Goal: Task Accomplishment & Management: Use online tool/utility

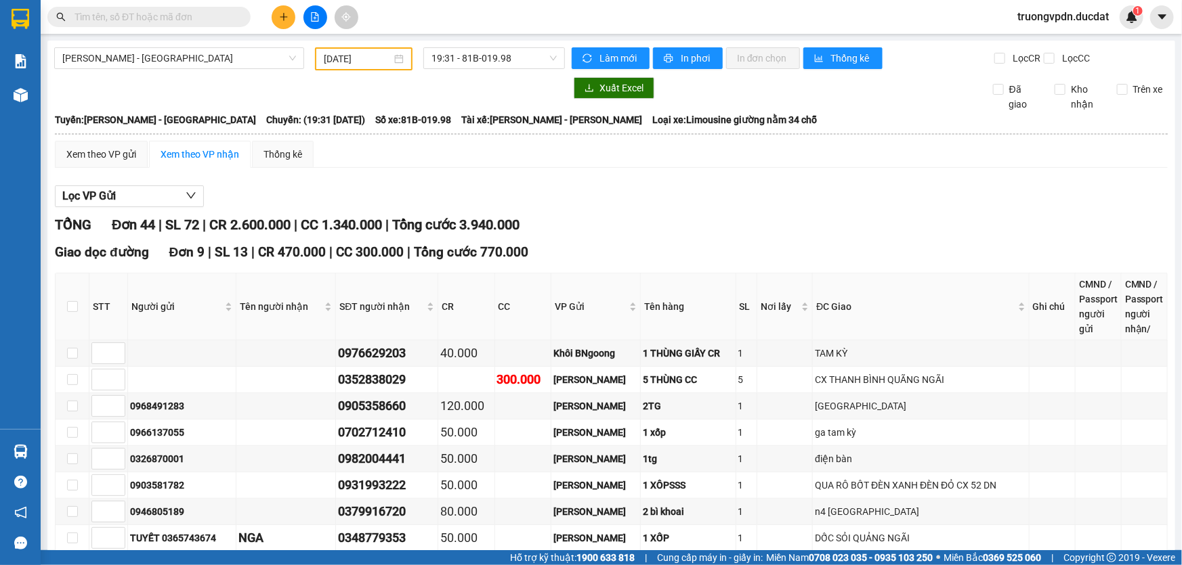
scroll to position [1159, 0]
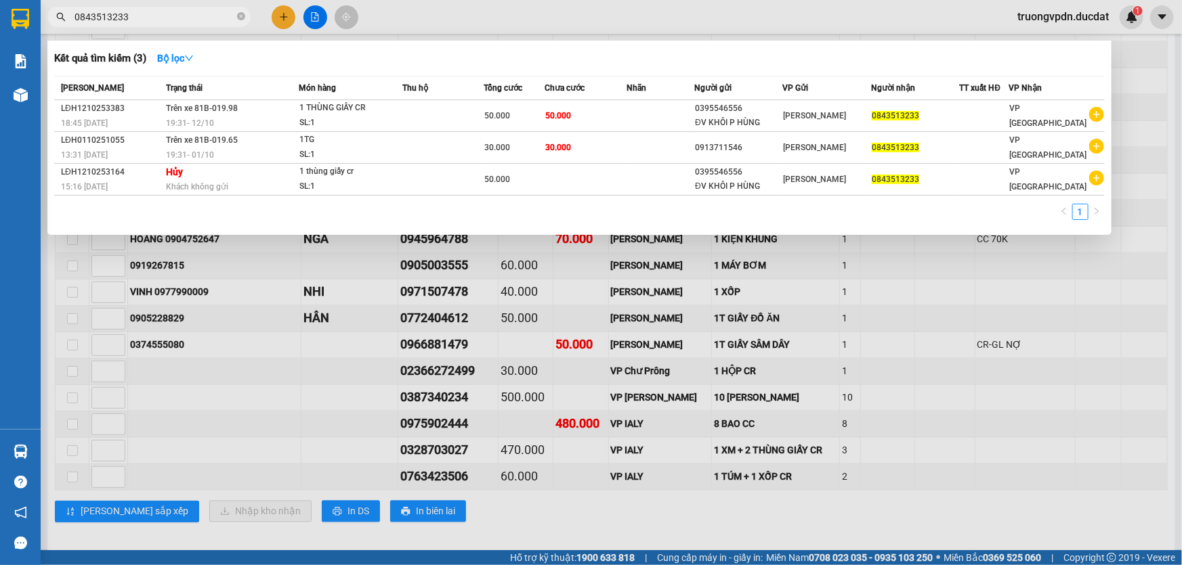
type input "0843513233"
click at [337, 311] on div at bounding box center [591, 282] width 1182 height 565
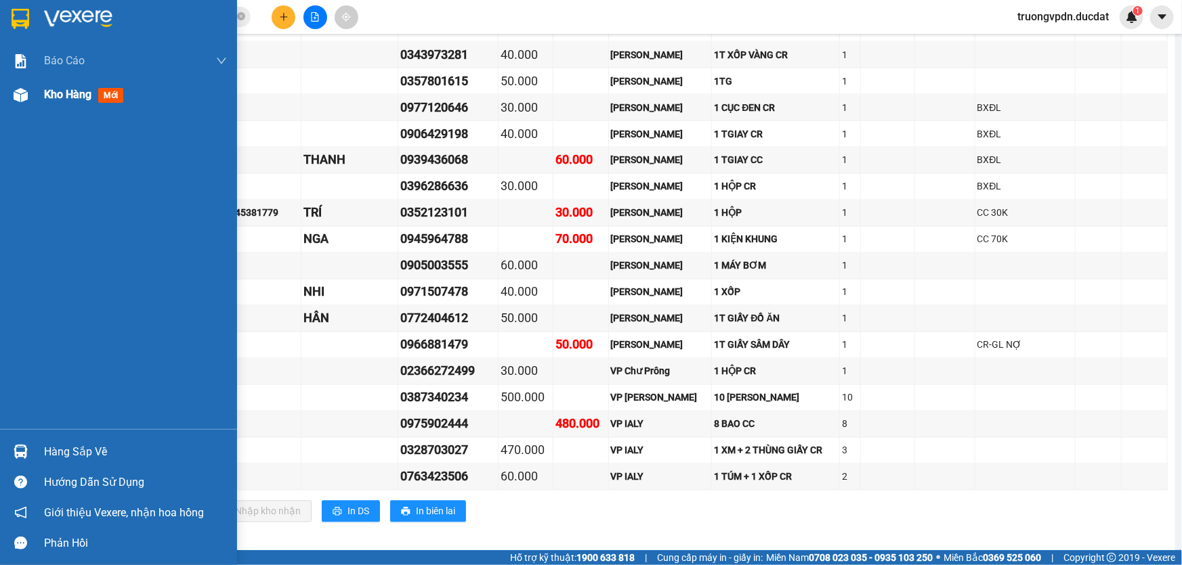
click at [68, 100] on span "Kho hàng" at bounding box center [67, 94] width 47 height 13
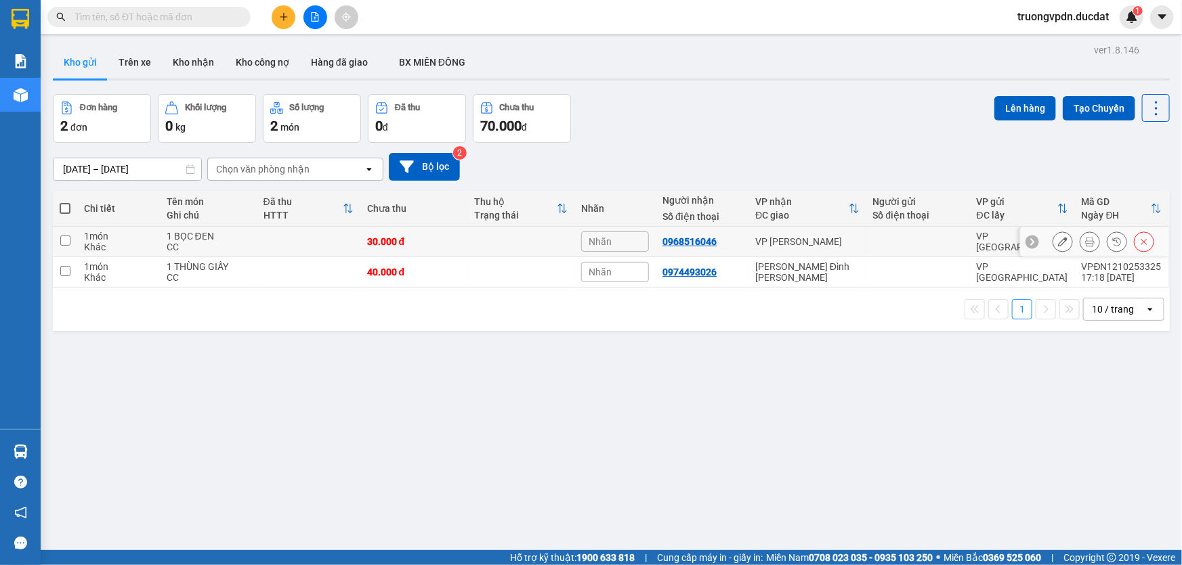
click at [829, 238] on div "VP [PERSON_NAME]" at bounding box center [807, 241] width 104 height 11
checkbox input "true"
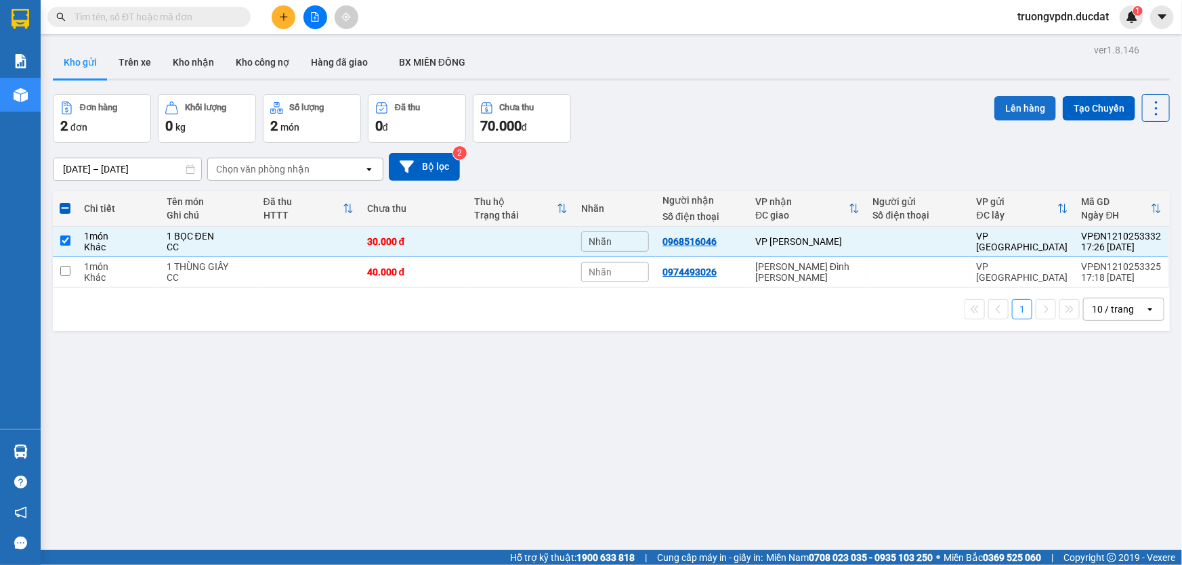
click at [1017, 106] on button "Lên hàng" at bounding box center [1025, 108] width 62 height 24
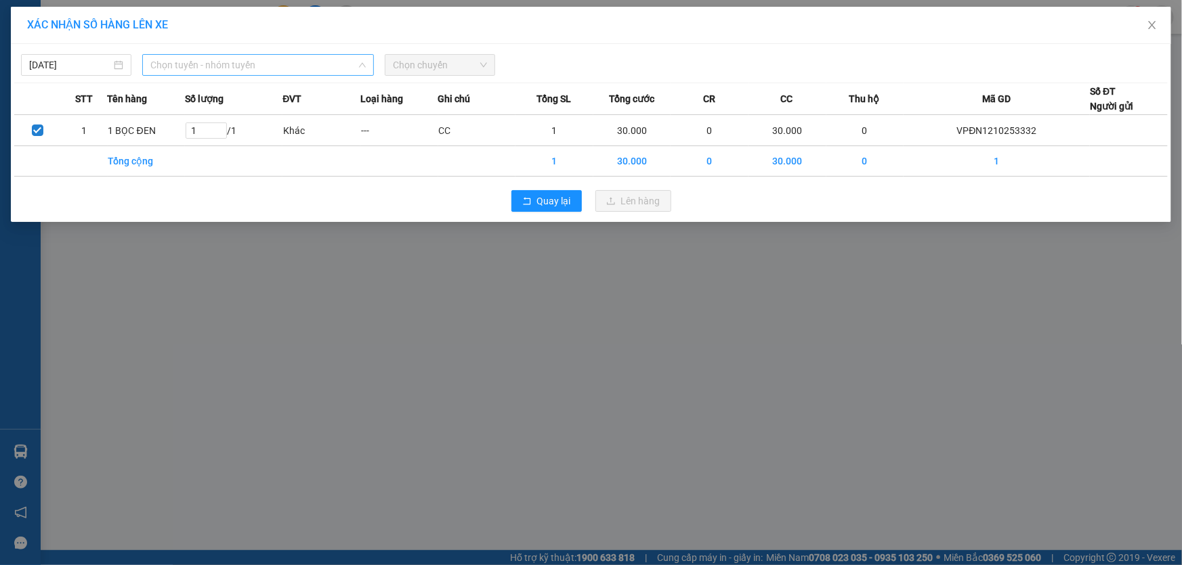
click at [223, 68] on span "Chọn tuyến - nhóm tuyến" at bounding box center [257, 65] width 215 height 20
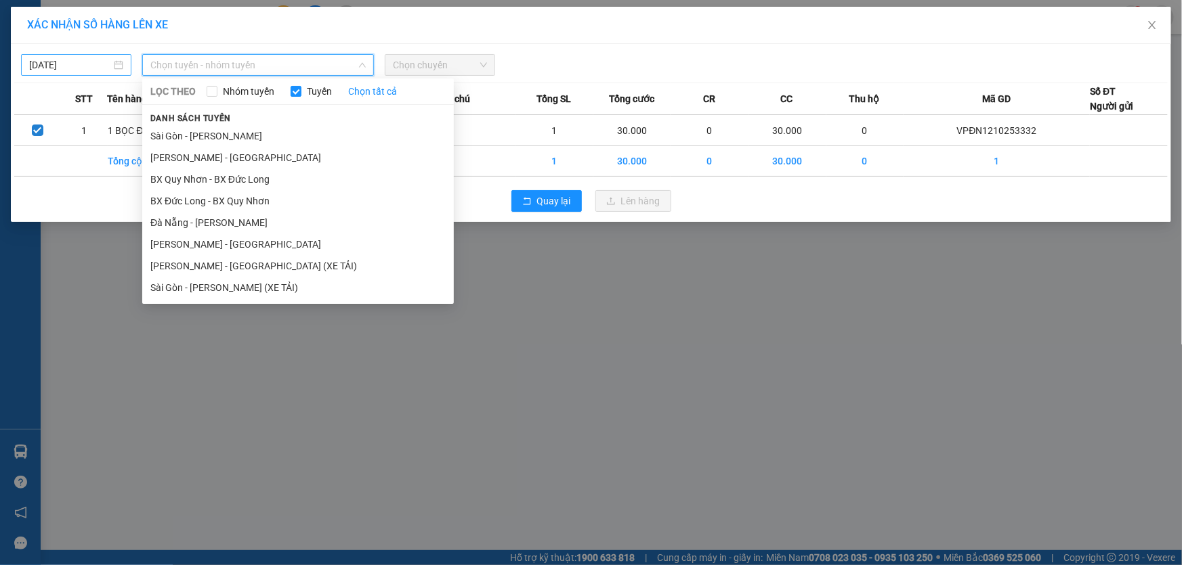
click at [95, 67] on input "[DATE]" at bounding box center [70, 65] width 82 height 15
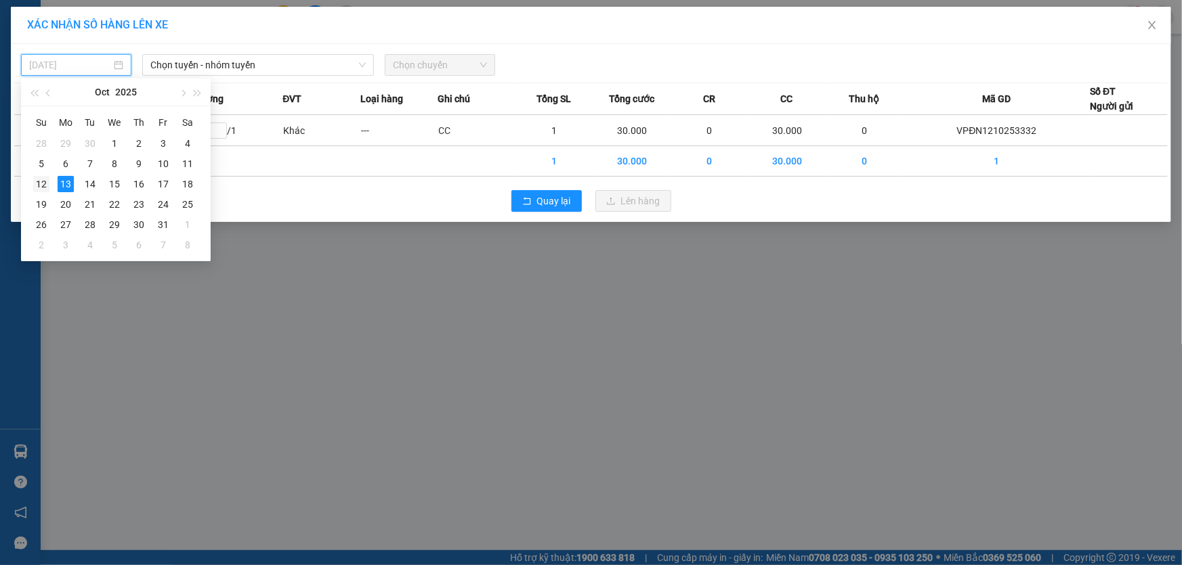
click at [37, 186] on div "12" at bounding box center [41, 184] width 16 height 16
type input "[DATE]"
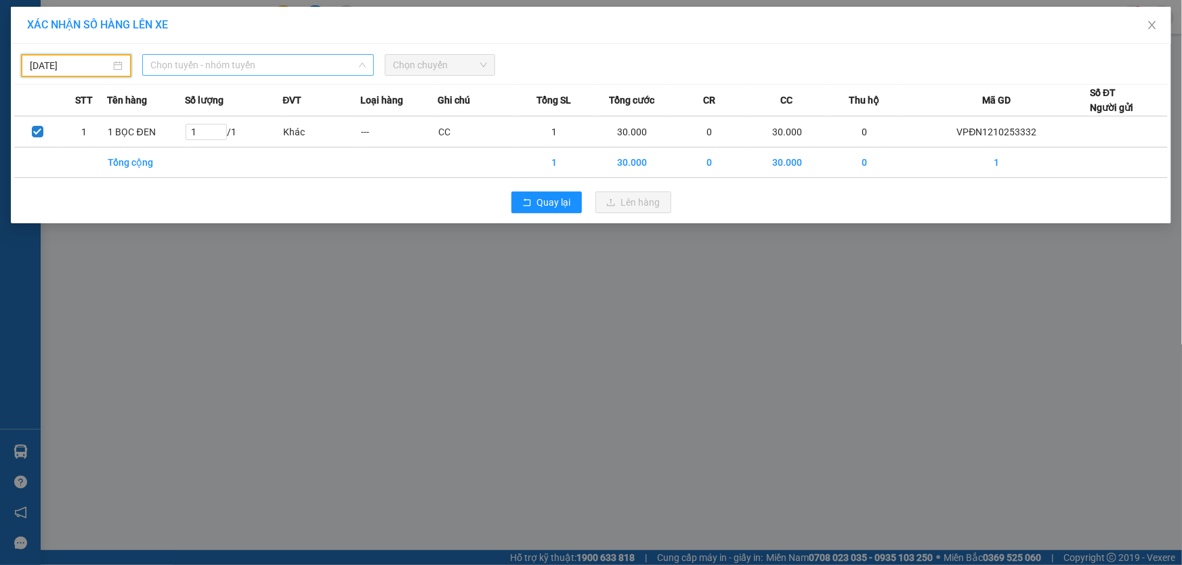
click at [217, 63] on span "Chọn tuyến - nhóm tuyến" at bounding box center [257, 65] width 215 height 20
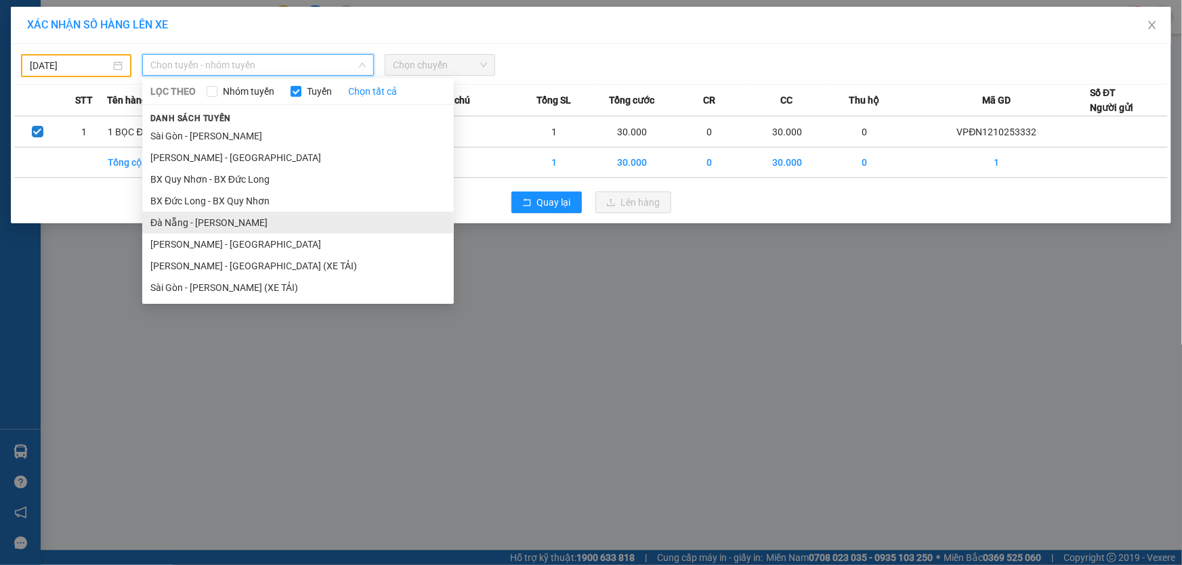
click at [219, 225] on li "Đà Nẵng - [PERSON_NAME]" at bounding box center [297, 223] width 311 height 22
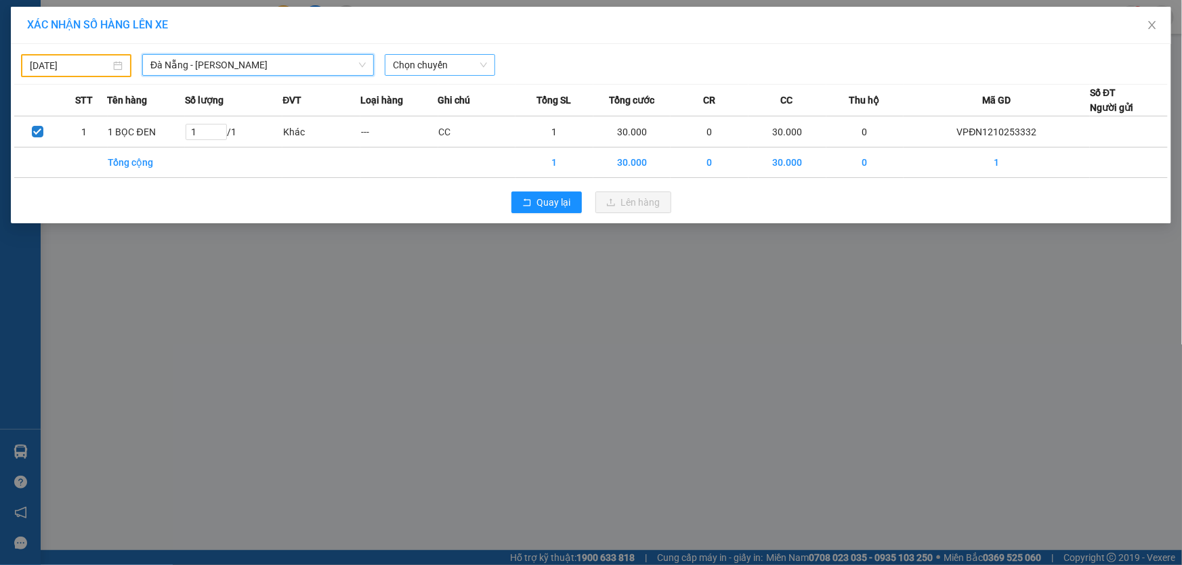
click at [441, 62] on span "Chọn chuyến" at bounding box center [440, 65] width 94 height 20
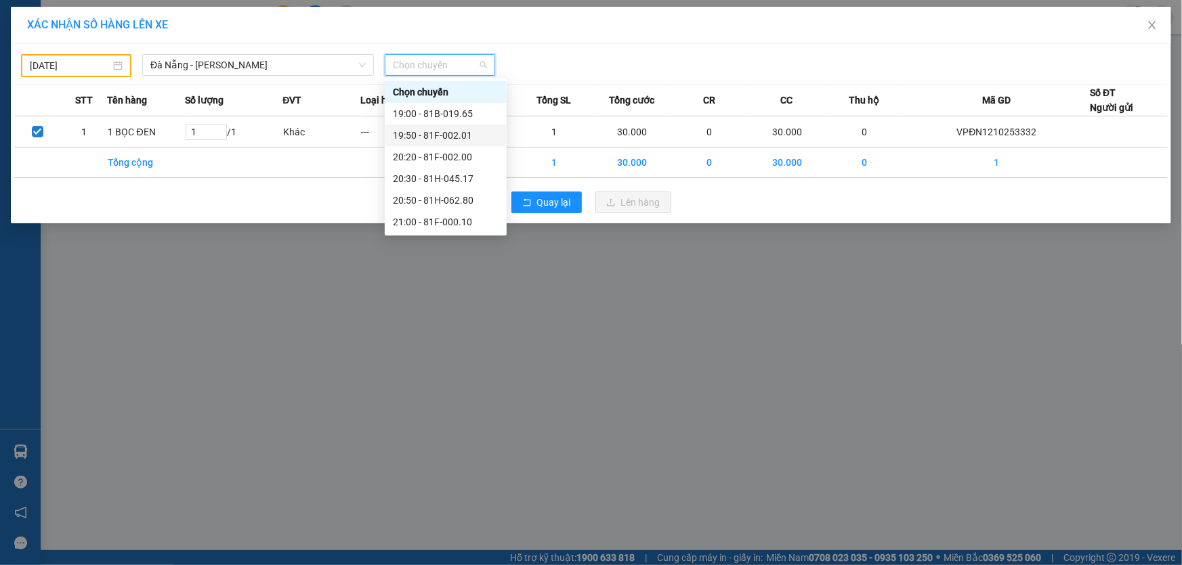
click at [462, 136] on div "19:50 - 81F-002.01" at bounding box center [446, 135] width 106 height 15
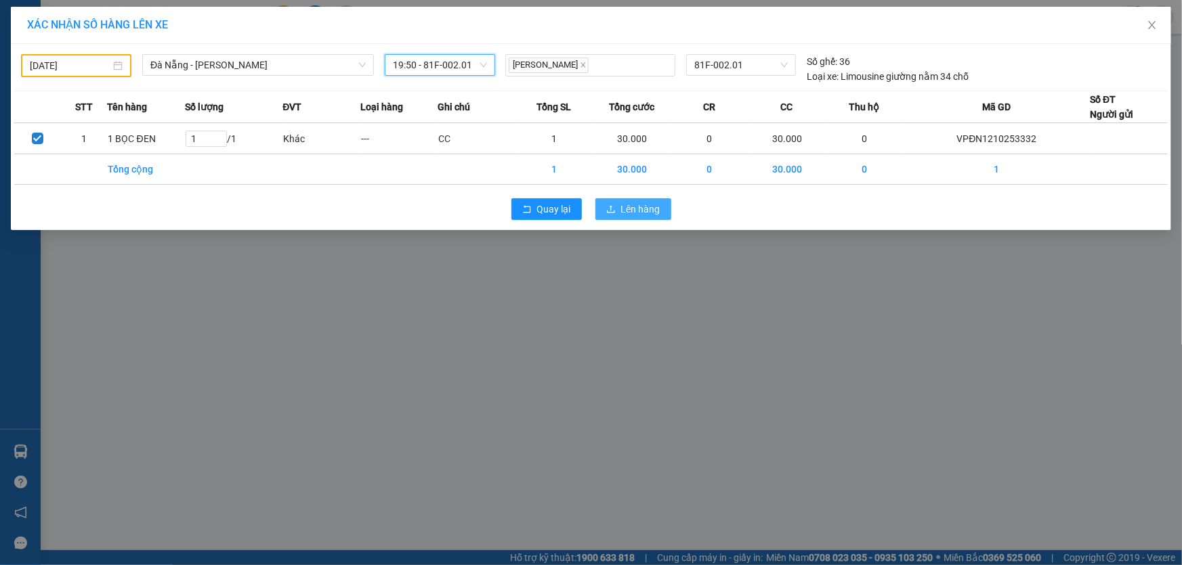
click at [641, 209] on span "Lên hàng" at bounding box center [640, 209] width 39 height 15
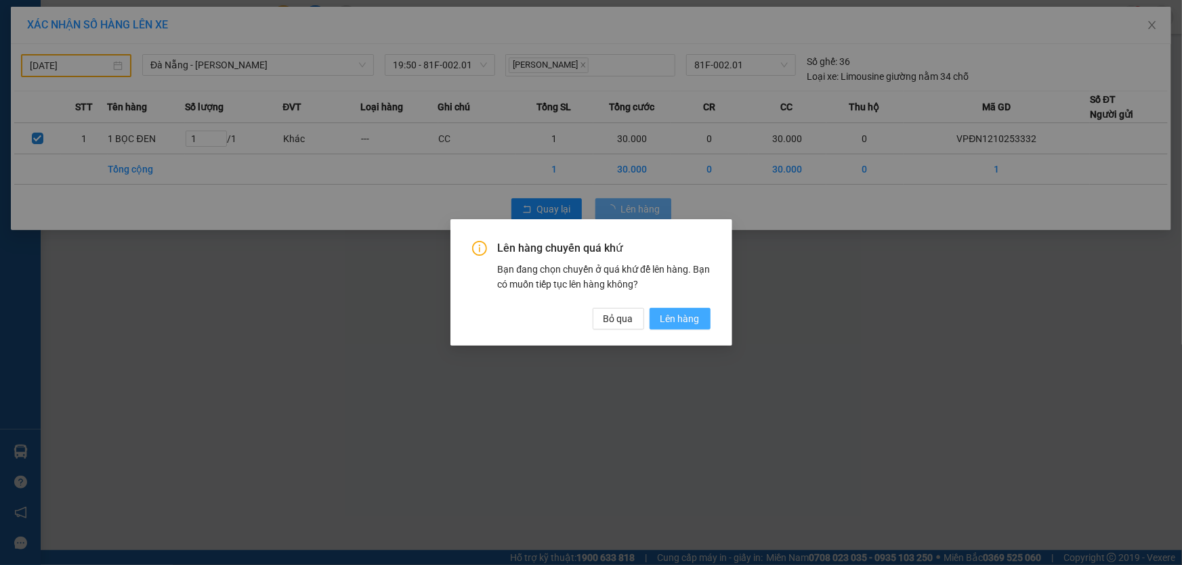
click at [677, 316] on span "Lên hàng" at bounding box center [679, 318] width 39 height 15
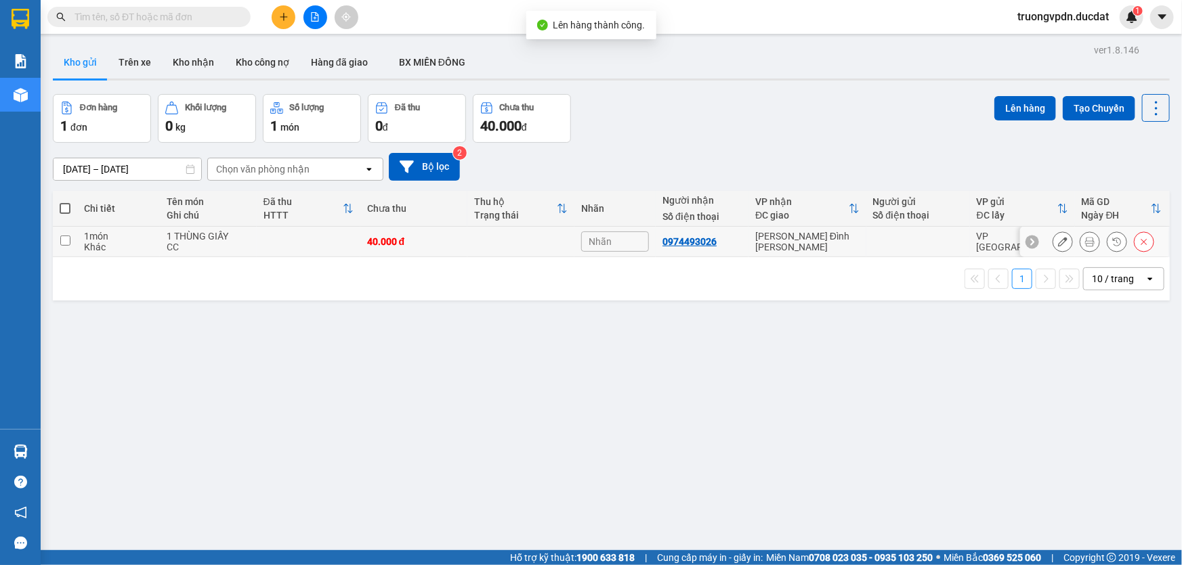
click at [758, 239] on div "[PERSON_NAME] Đình [PERSON_NAME]" at bounding box center [807, 242] width 104 height 22
checkbox input "true"
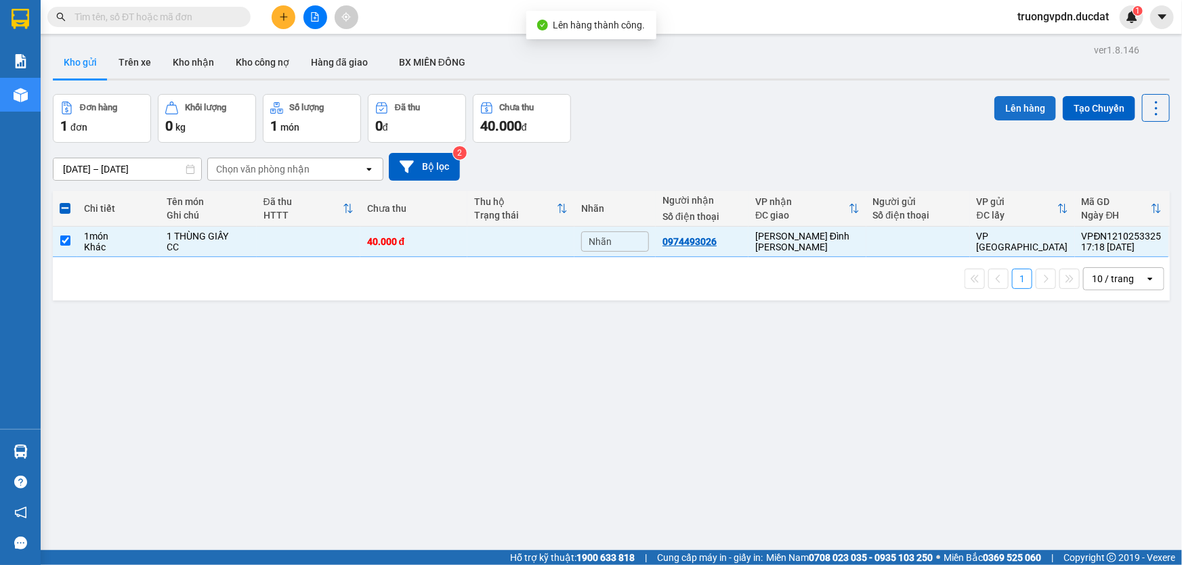
click at [1029, 110] on button "Lên hàng" at bounding box center [1025, 108] width 62 height 24
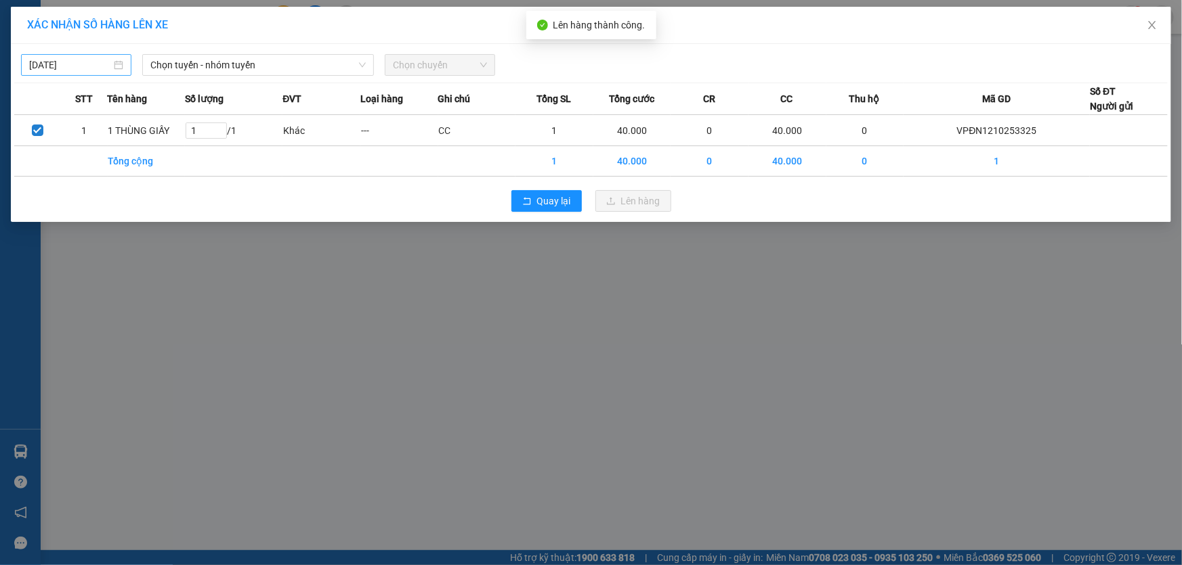
click at [101, 69] on input "[DATE]" at bounding box center [70, 65] width 82 height 15
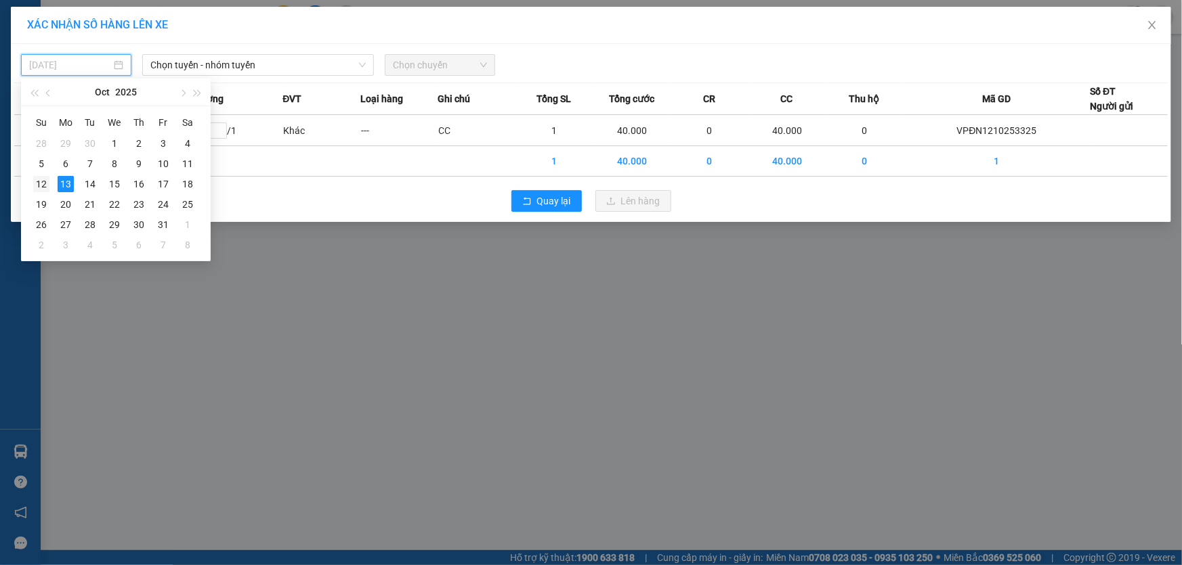
click at [45, 188] on div "12" at bounding box center [41, 184] width 16 height 16
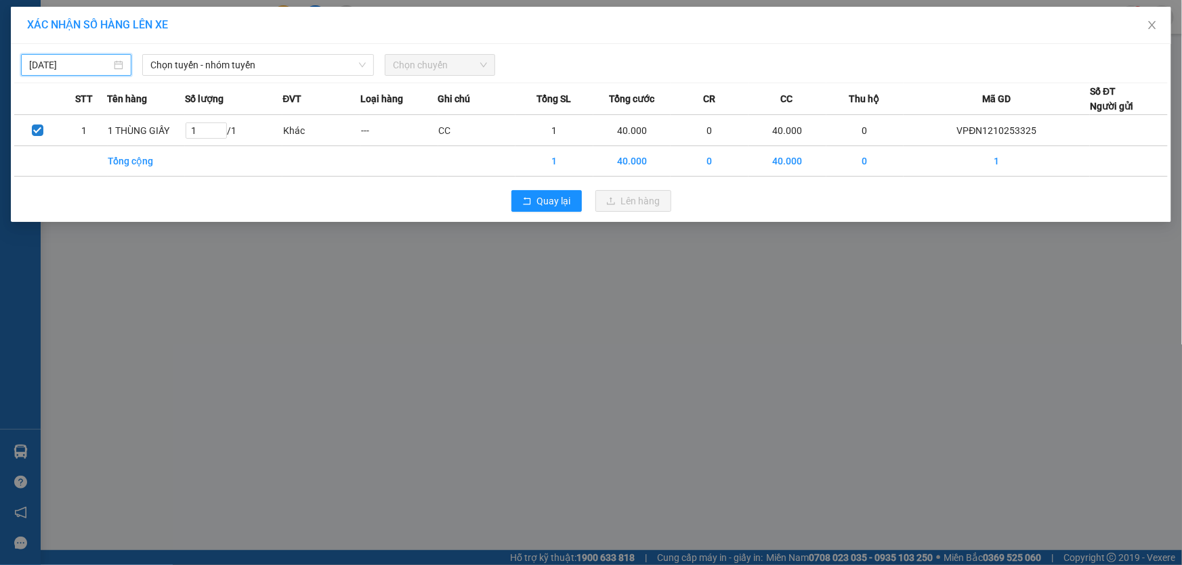
type input "[DATE]"
click at [251, 63] on span "Chọn tuyến - nhóm tuyến" at bounding box center [257, 65] width 215 height 20
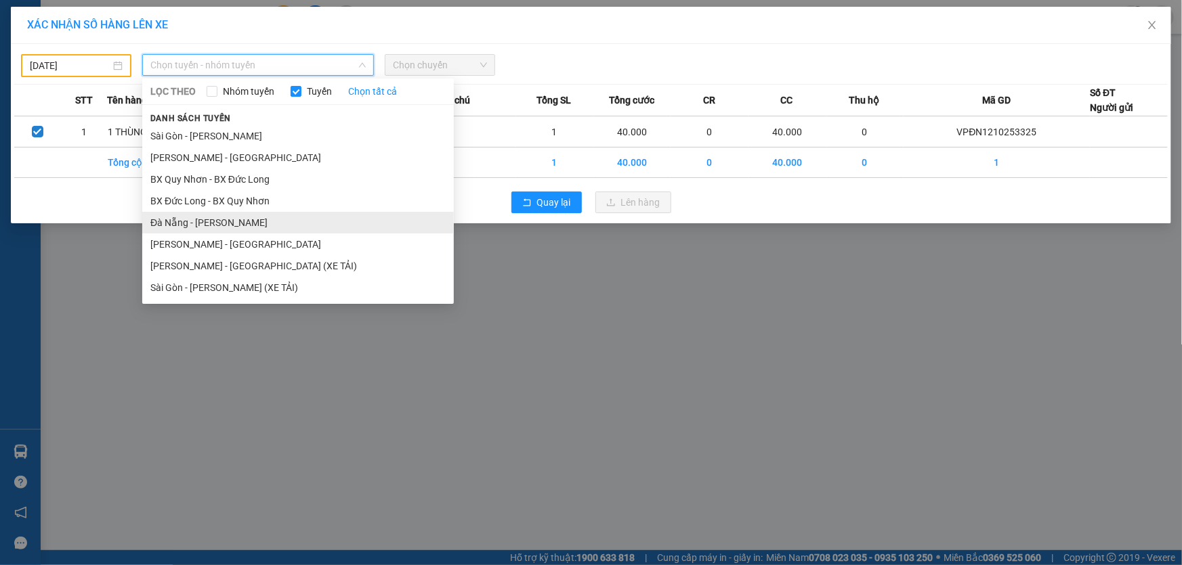
click at [213, 223] on li "Đà Nẵng - [PERSON_NAME]" at bounding box center [297, 223] width 311 height 22
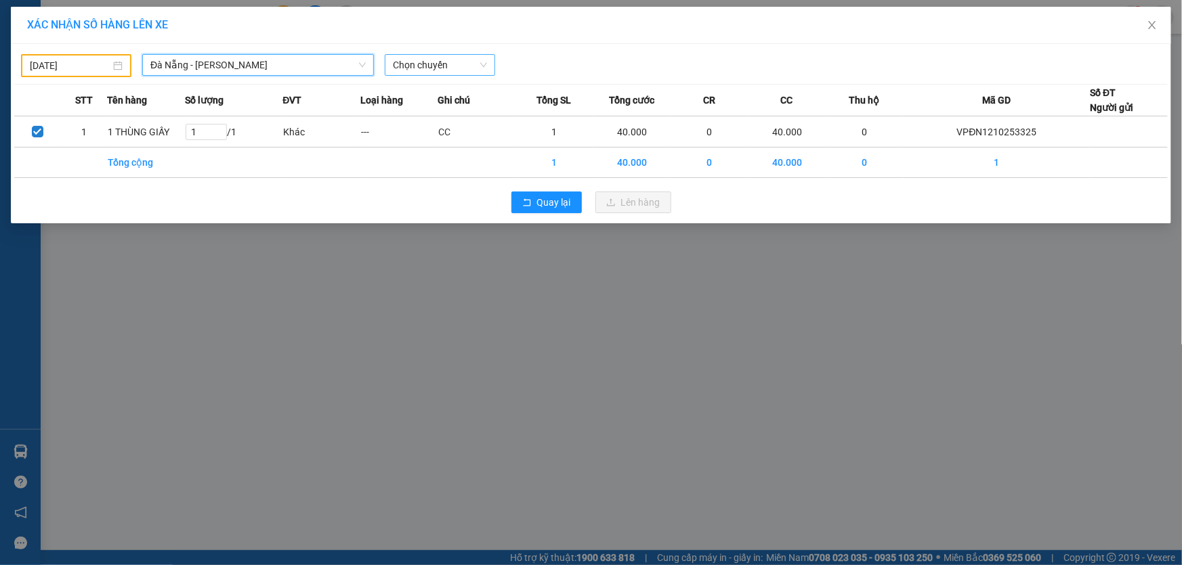
click at [423, 61] on span "Chọn chuyến" at bounding box center [440, 65] width 94 height 20
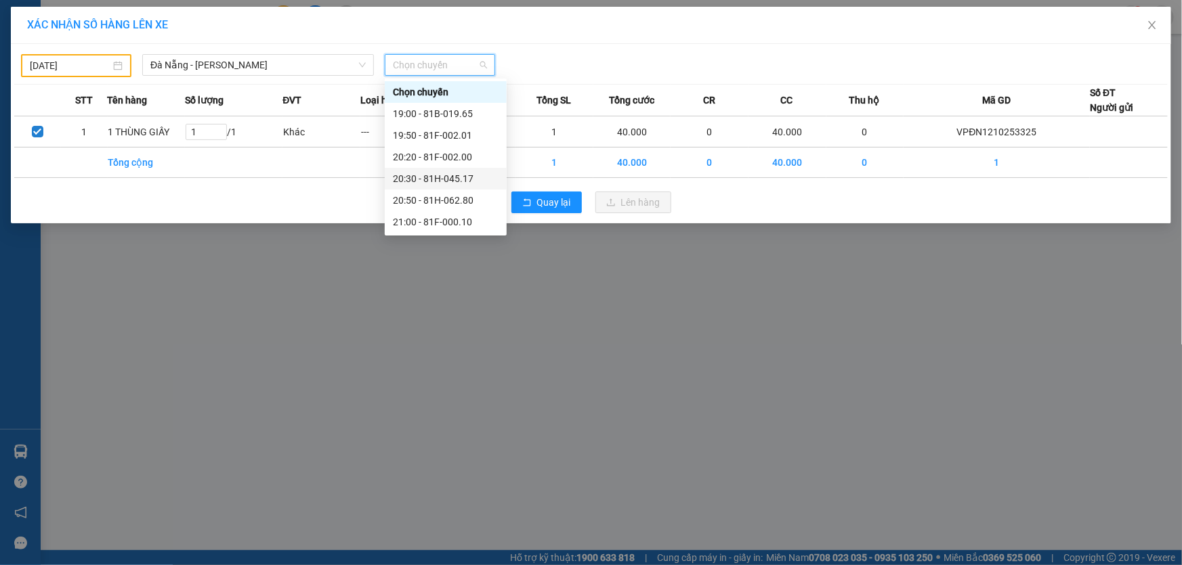
click at [463, 179] on div "20:30 - 81H-045.17" at bounding box center [446, 178] width 106 height 15
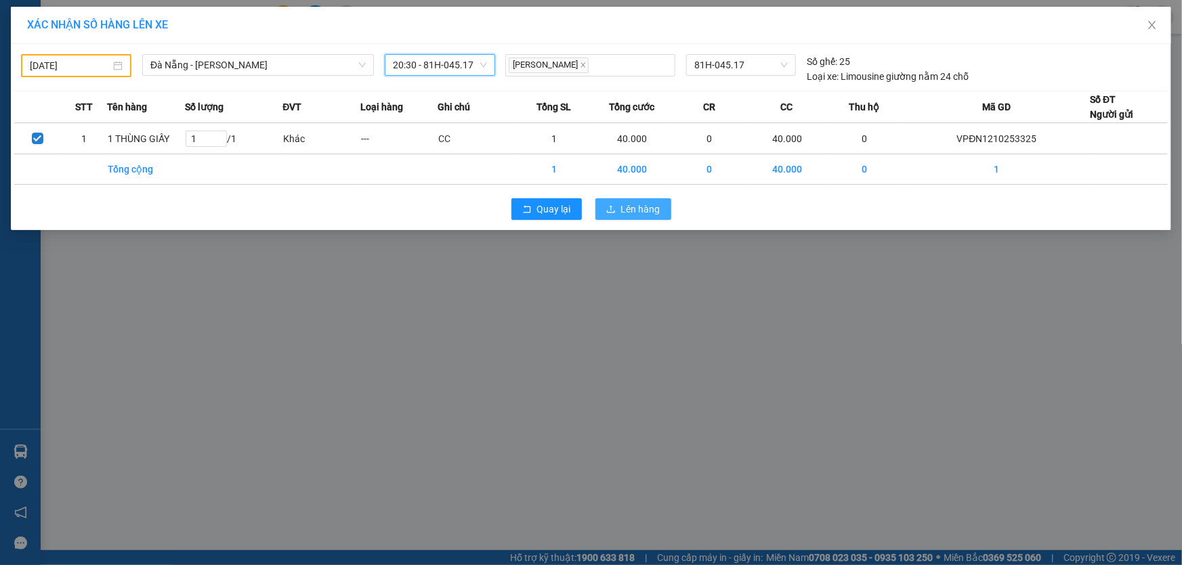
click at [623, 207] on span "Lên hàng" at bounding box center [640, 209] width 39 height 15
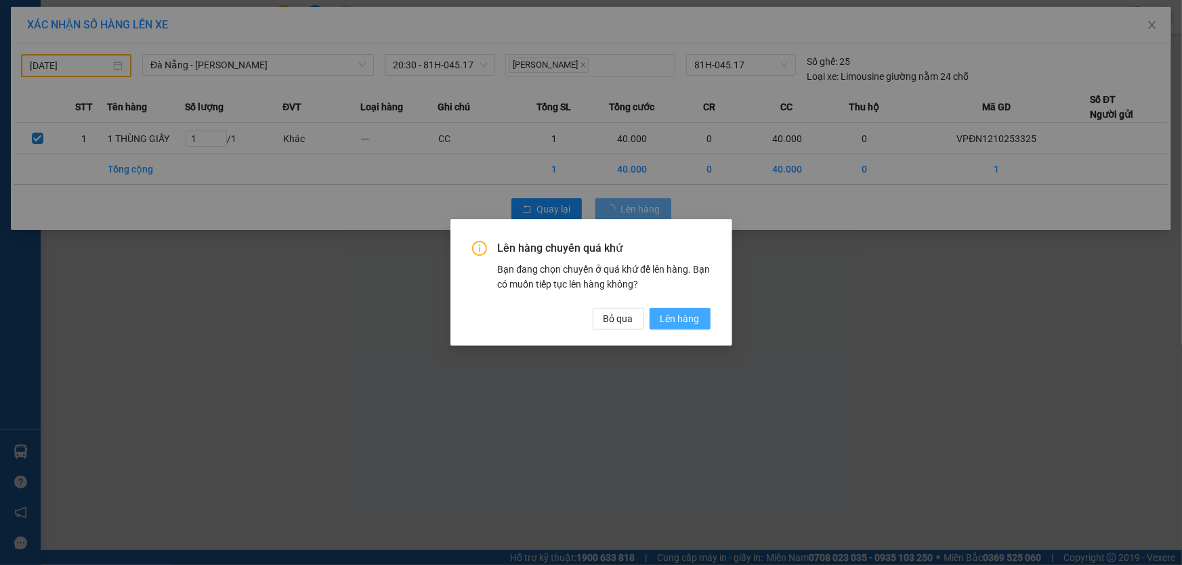
click at [698, 318] on span "Lên hàng" at bounding box center [679, 318] width 39 height 15
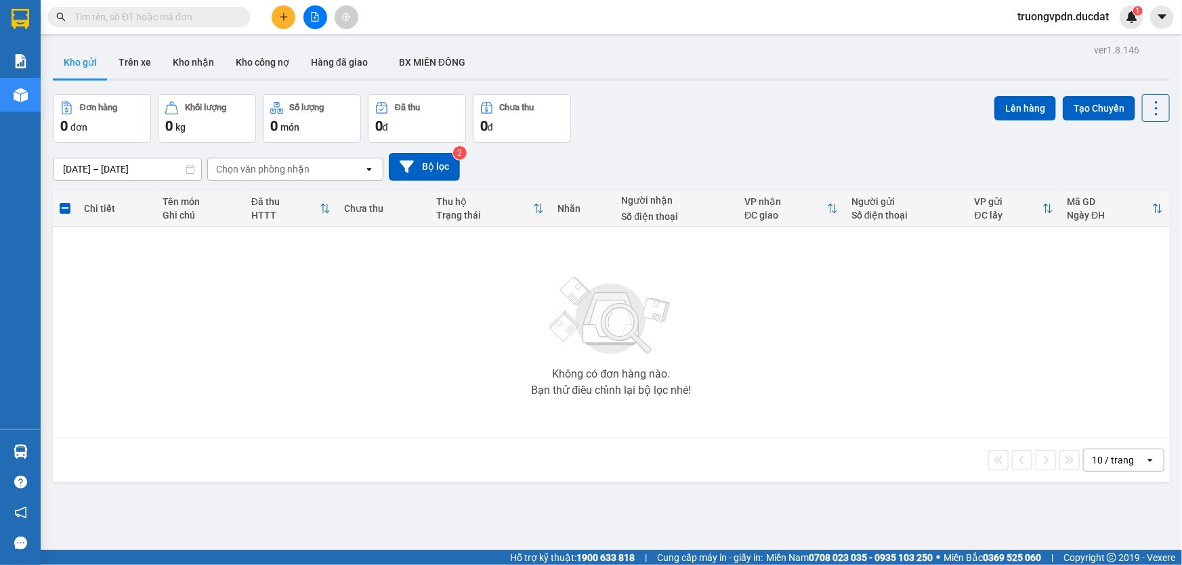
click at [224, 11] on input "text" at bounding box center [154, 16] width 160 height 15
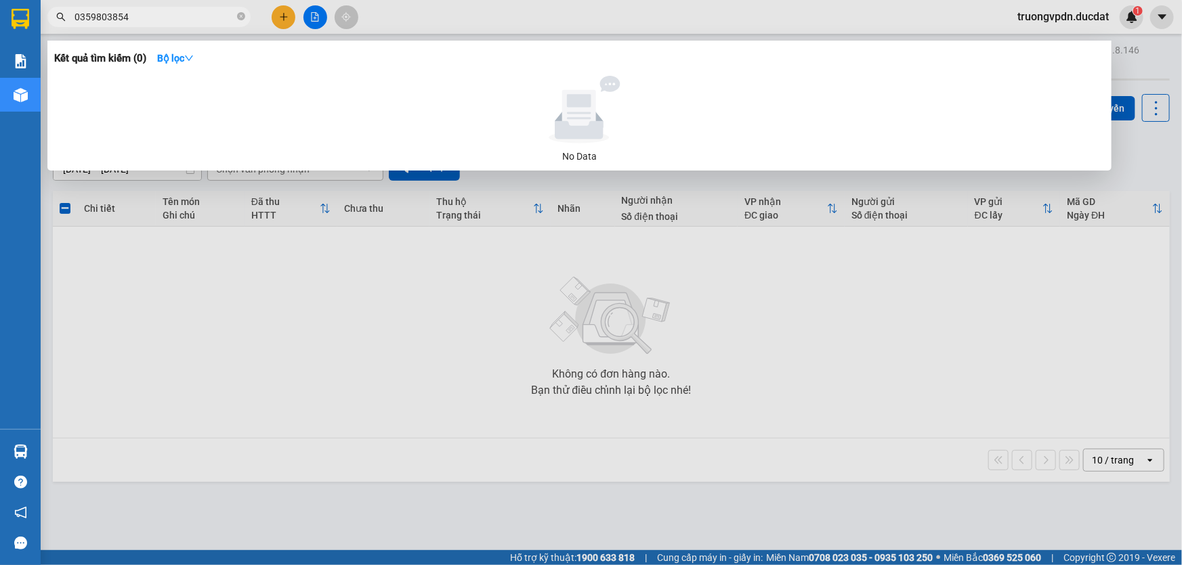
type input "0359803854"
click at [244, 16] on icon "close-circle" at bounding box center [241, 16] width 8 height 8
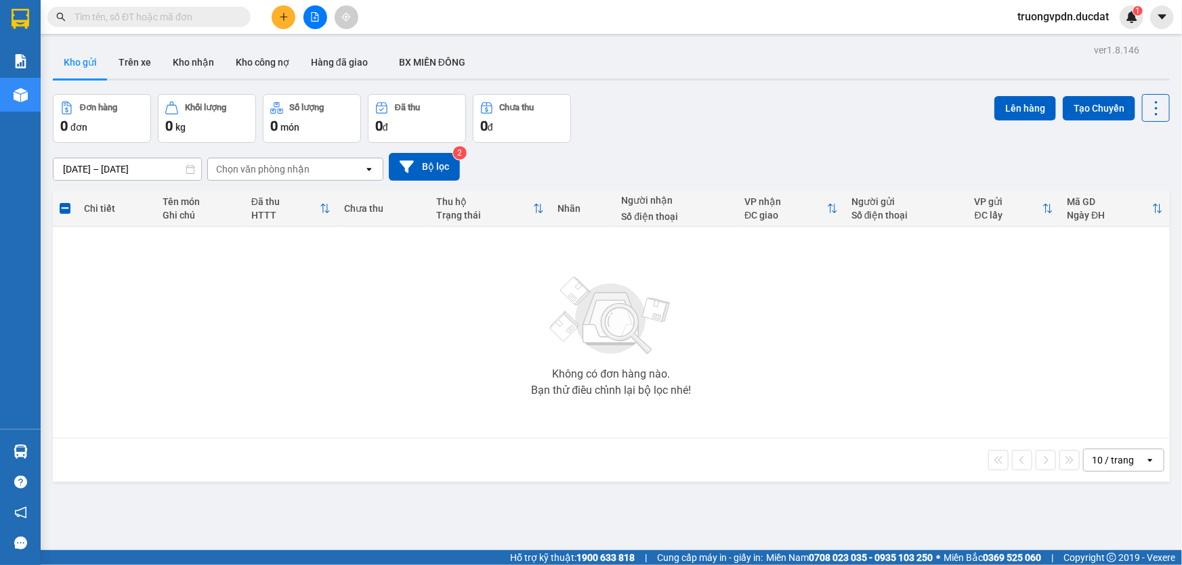
click at [227, 18] on input "text" at bounding box center [154, 16] width 160 height 15
click at [320, 18] on button at bounding box center [315, 17] width 24 height 24
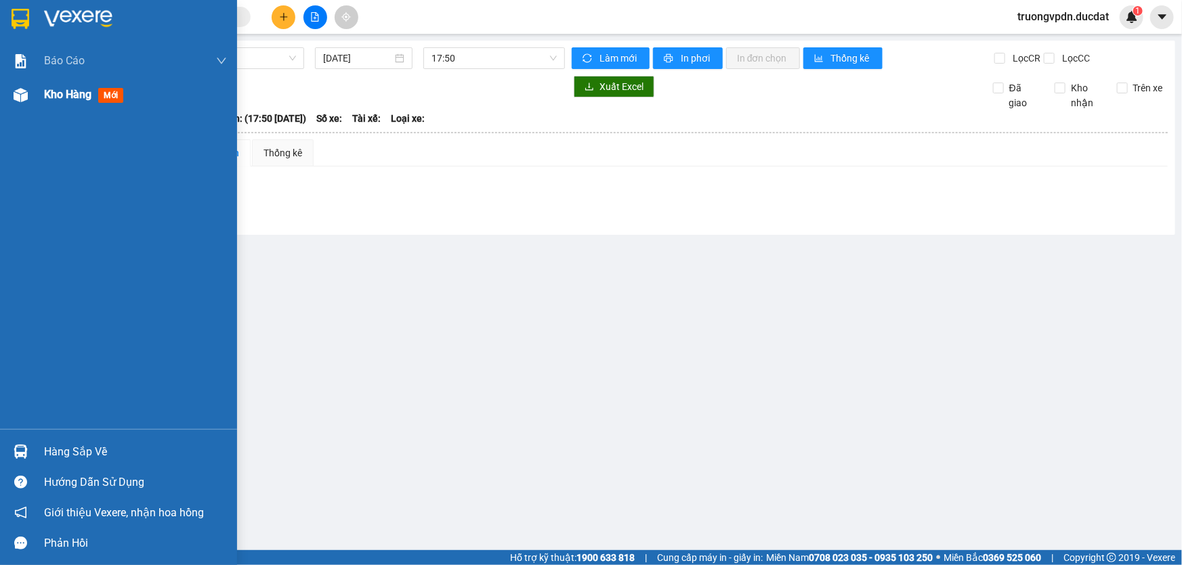
click at [62, 95] on span "Kho hàng" at bounding box center [67, 94] width 47 height 13
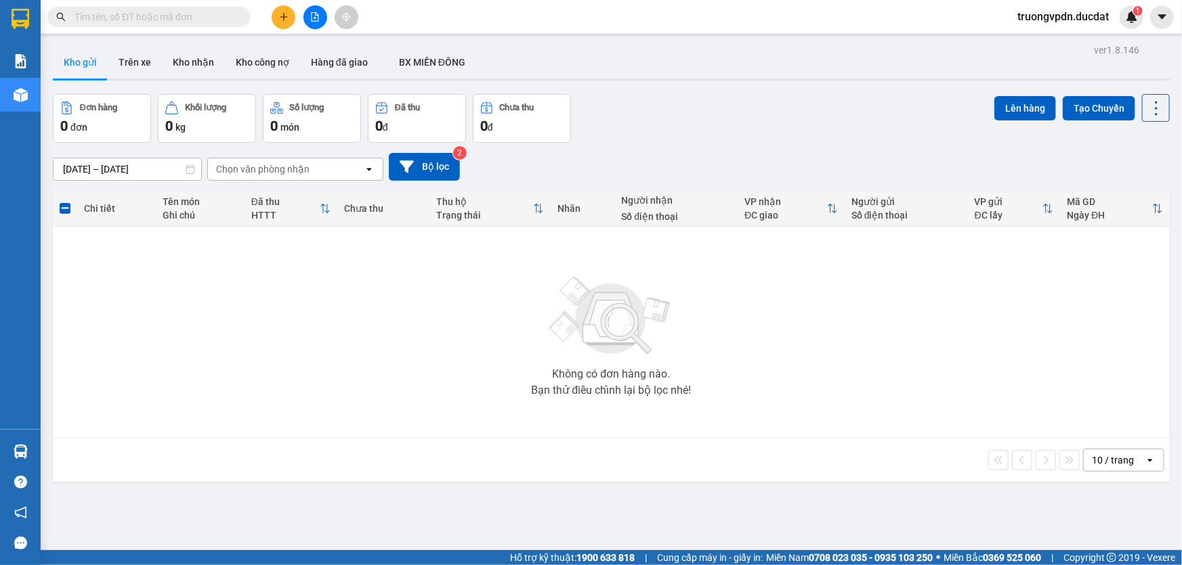
click at [190, 18] on input "text" at bounding box center [154, 16] width 160 height 15
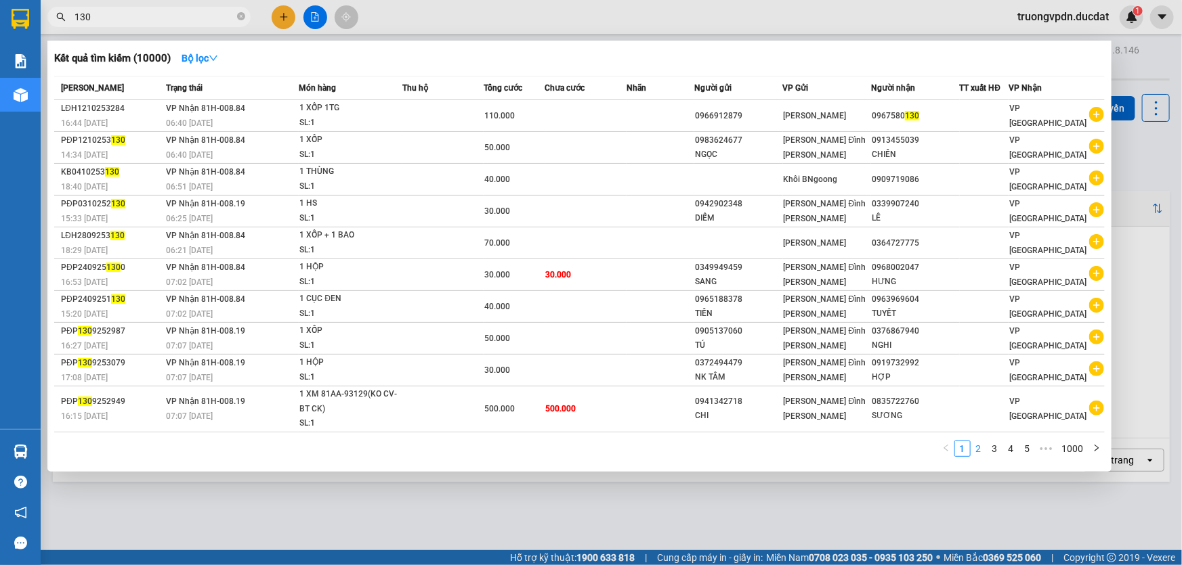
type input "130"
click at [985, 445] on link "2" at bounding box center [978, 448] width 15 height 15
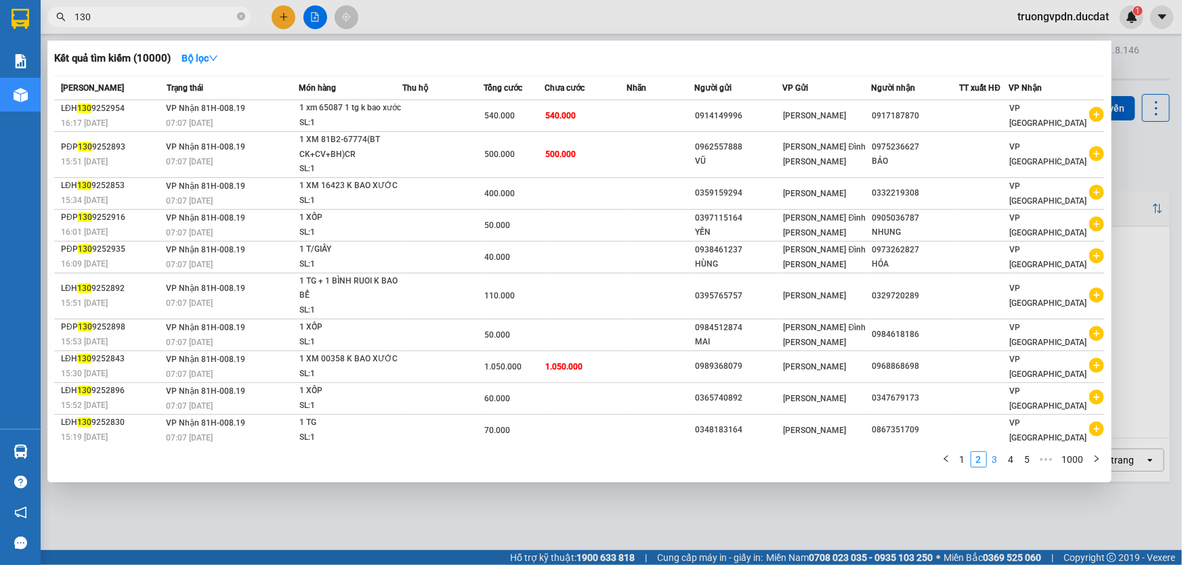
click at [993, 456] on link "3" at bounding box center [994, 459] width 15 height 15
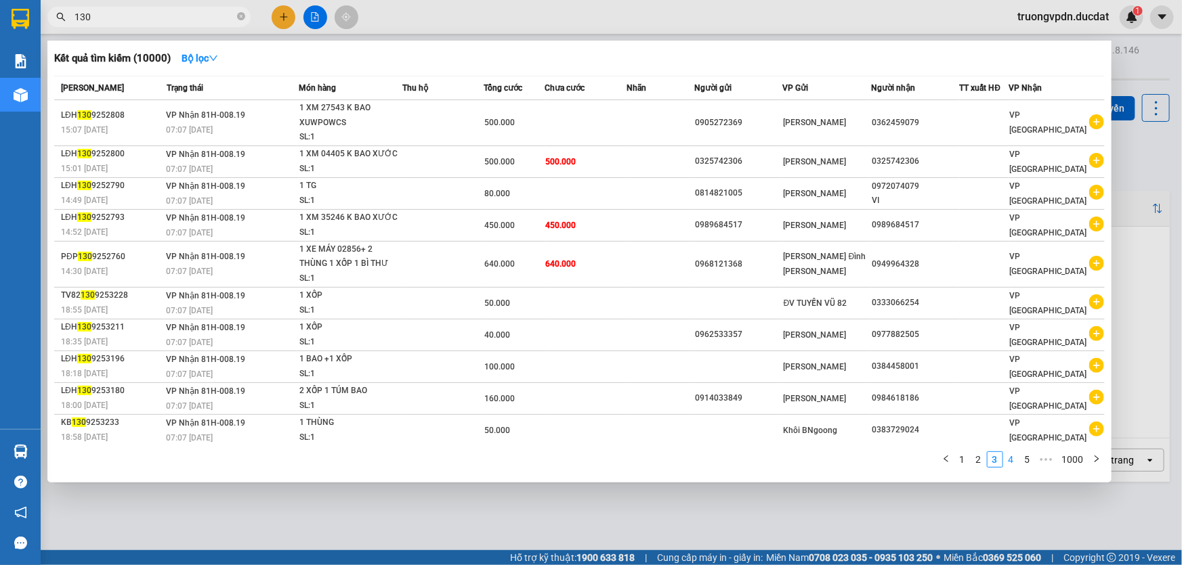
click at [1013, 460] on link "4" at bounding box center [1010, 459] width 15 height 15
